Goal: Task Accomplishment & Management: Manage account settings

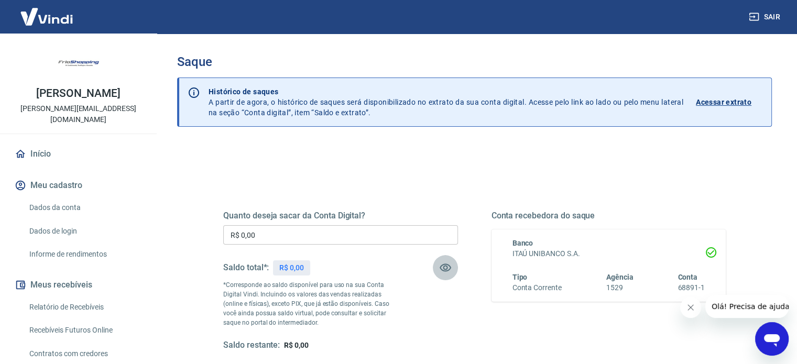
click at [443, 264] on icon "button" at bounding box center [445, 268] width 12 height 8
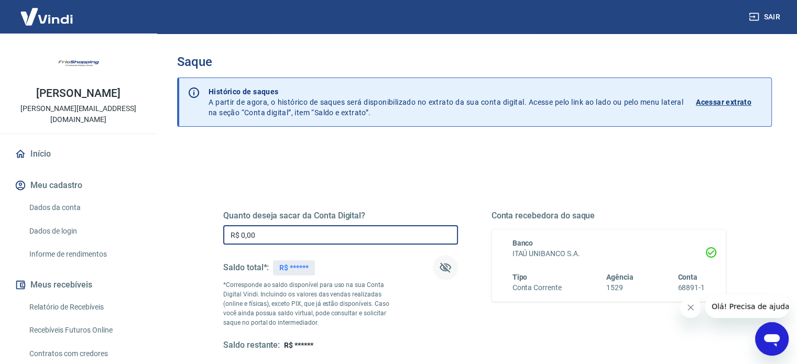
click at [390, 238] on input "R$ 0,00" at bounding box center [340, 234] width 235 height 19
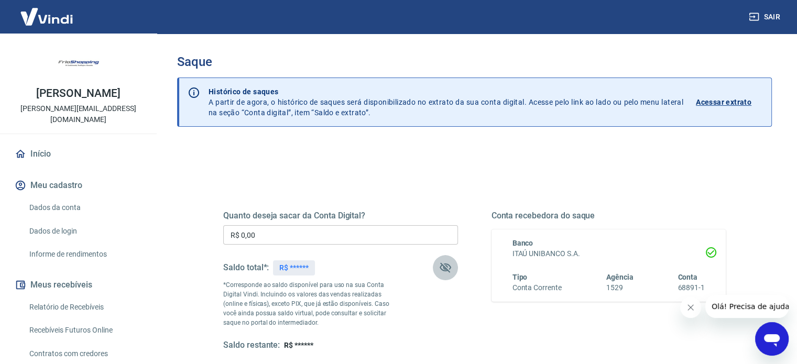
click at [446, 264] on icon "button" at bounding box center [445, 268] width 12 height 10
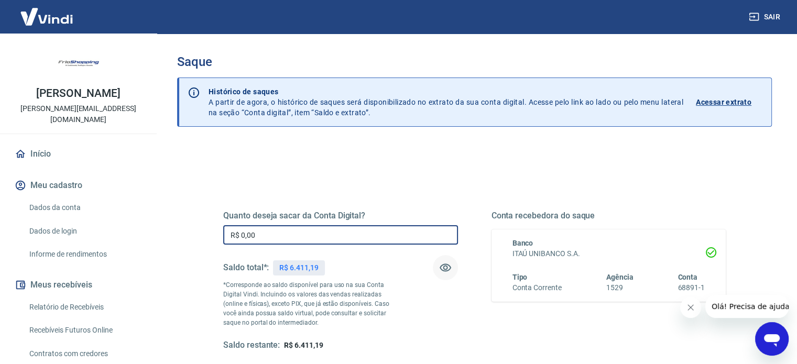
click at [405, 242] on input "R$ 0,00" at bounding box center [340, 234] width 235 height 19
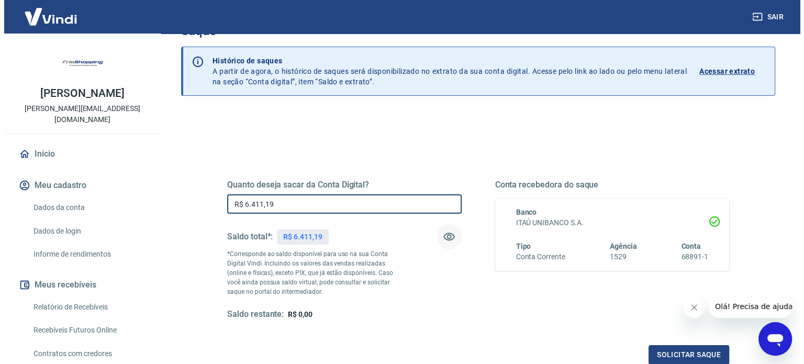
scroll to position [153, 0]
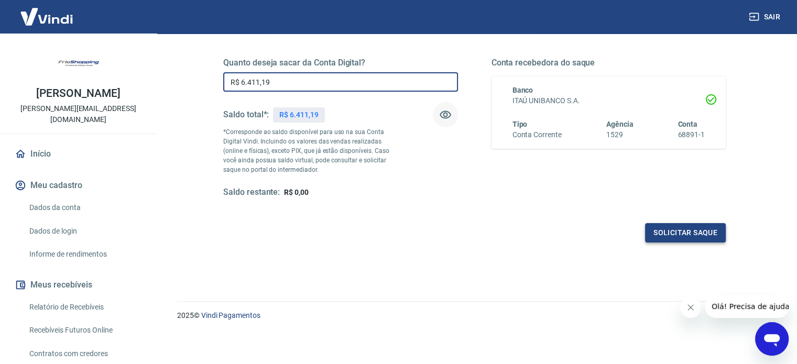
type input "R$ 6.411,19"
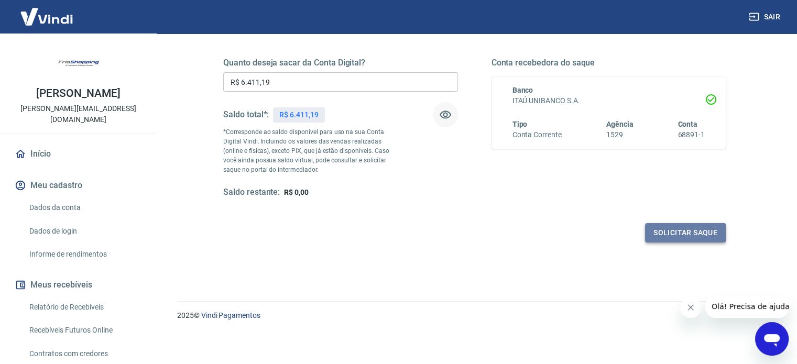
click at [683, 234] on button "Solicitar saque" at bounding box center [685, 232] width 81 height 19
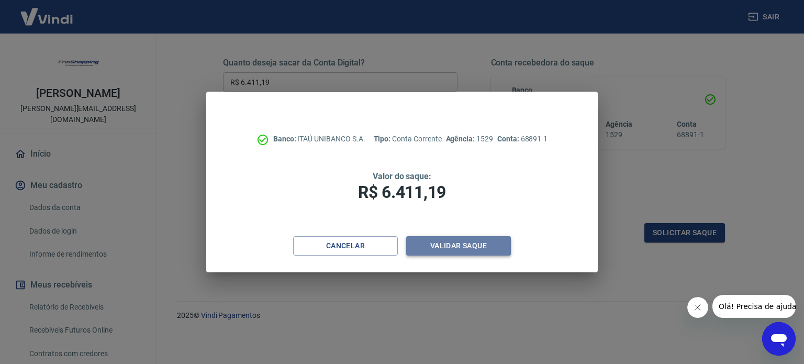
click at [489, 249] on button "Validar saque" at bounding box center [458, 245] width 105 height 19
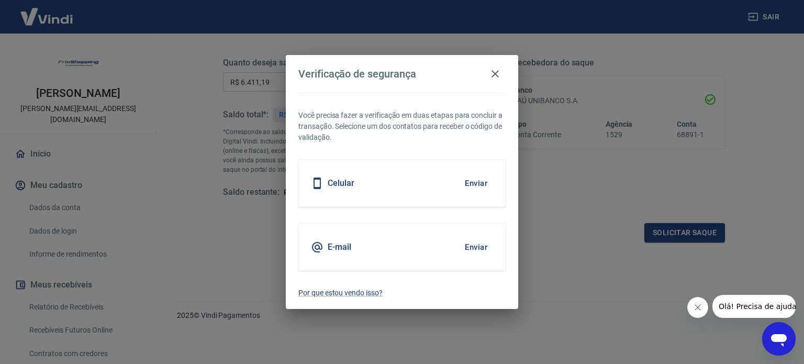
click at [473, 183] on button "Enviar" at bounding box center [476, 183] width 34 height 22
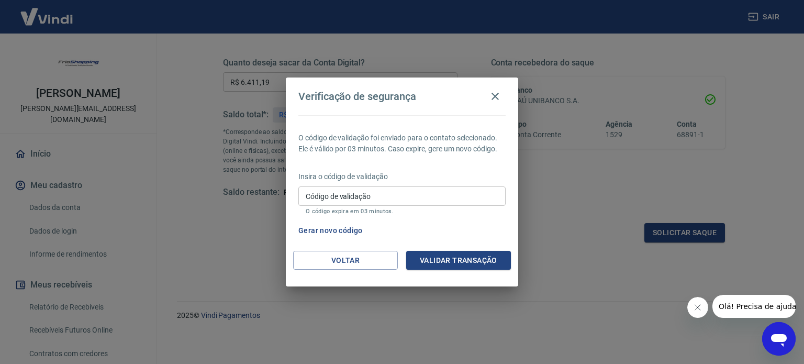
click at [450, 202] on input "Código de validação" at bounding box center [402, 195] width 207 height 19
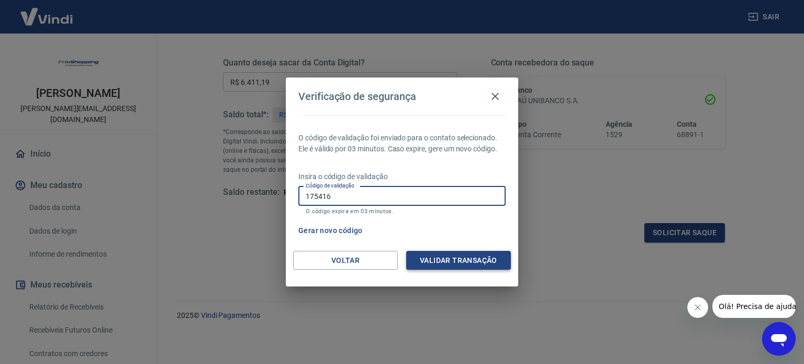
type input "175416"
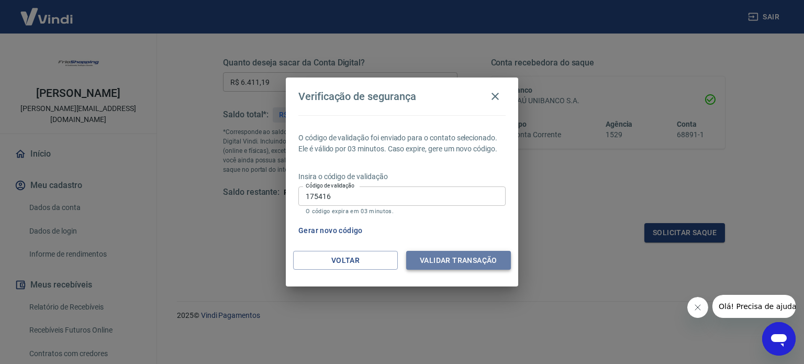
click at [496, 260] on button "Validar transação" at bounding box center [458, 260] width 105 height 19
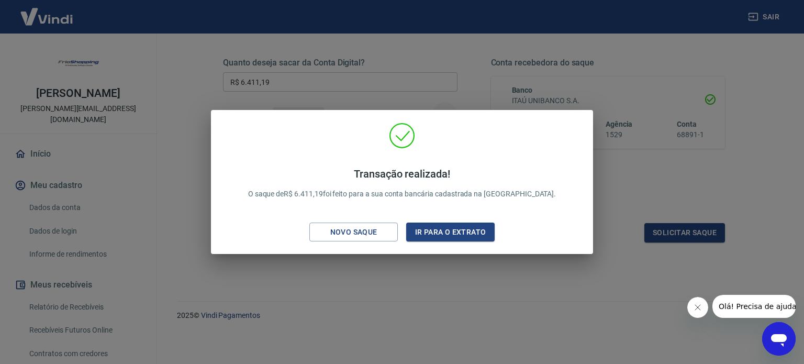
click at [635, 126] on div "Transação realizada! O saque de R$ 6.411,19 foi feito para a sua conta bancária…" at bounding box center [402, 182] width 804 height 364
